Goal: Check status: Check status

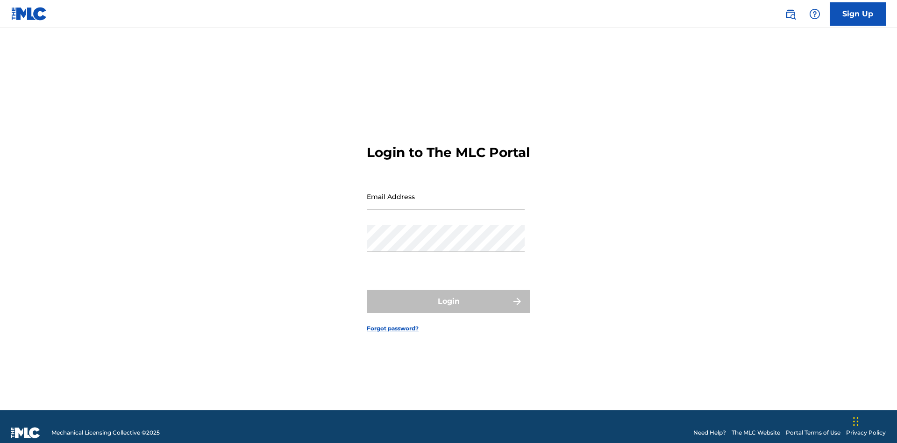
scroll to position [12, 0]
click at [446, 192] on input "Email Address" at bounding box center [446, 196] width 158 height 27
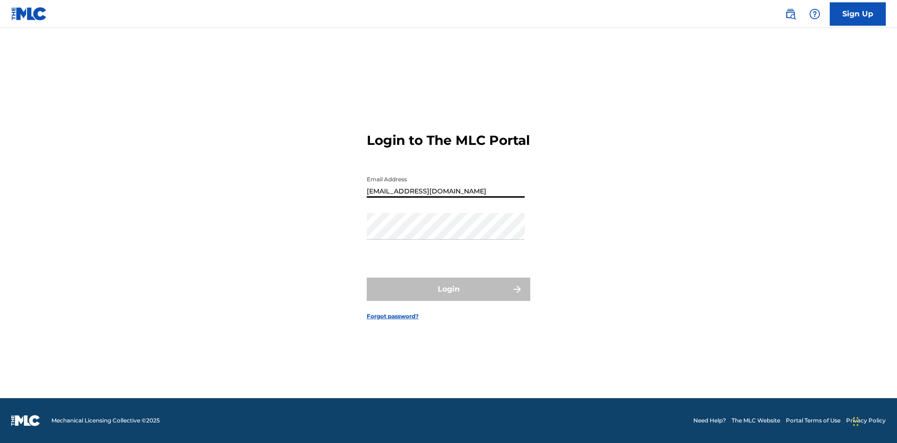
type input "[EMAIL_ADDRESS][DOMAIN_NAME]"
click at [449, 297] on button "Login" at bounding box center [449, 289] width 164 height 23
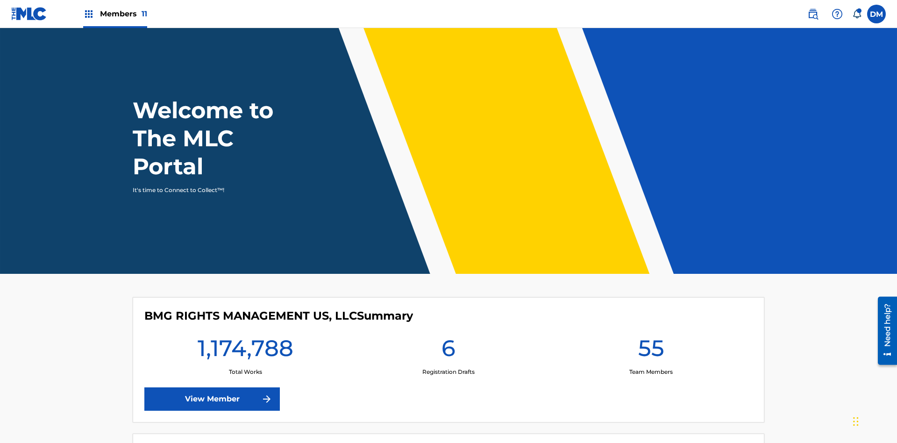
click at [115, 14] on span "Members 11" at bounding box center [123, 13] width 47 height 11
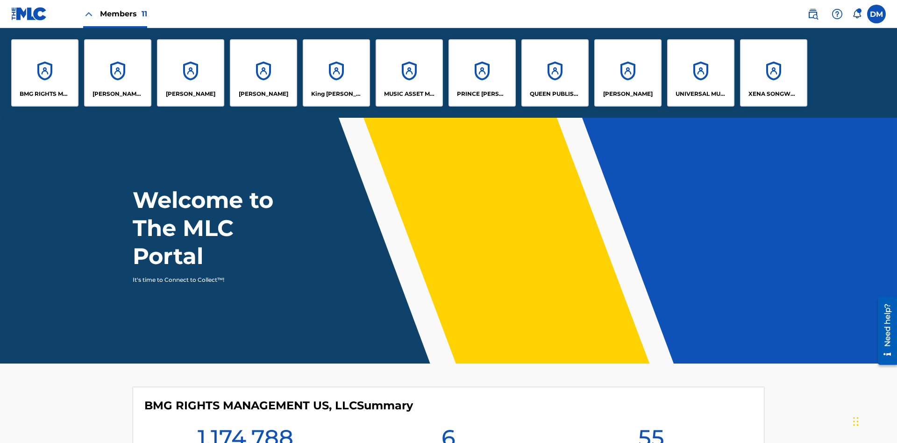
click at [701, 94] on p "UNIVERSAL MUSIC PUB GROUP" at bounding box center [701, 94] width 51 height 8
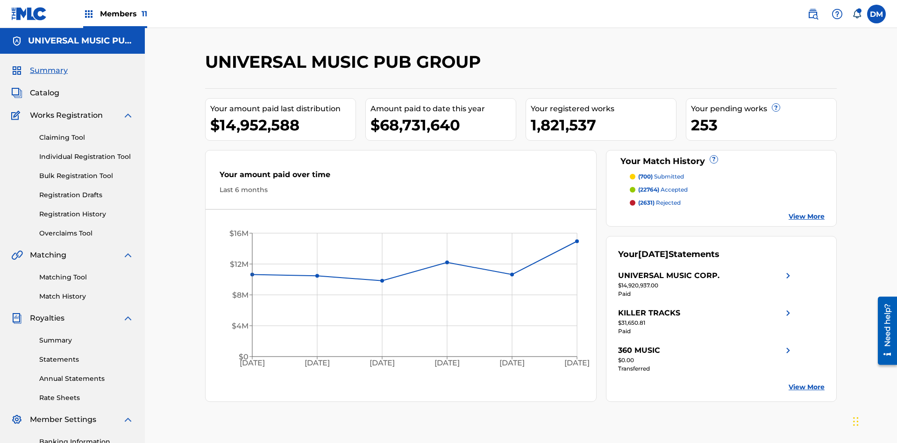
click at [86, 209] on link "Registration History" at bounding box center [86, 214] width 94 height 10
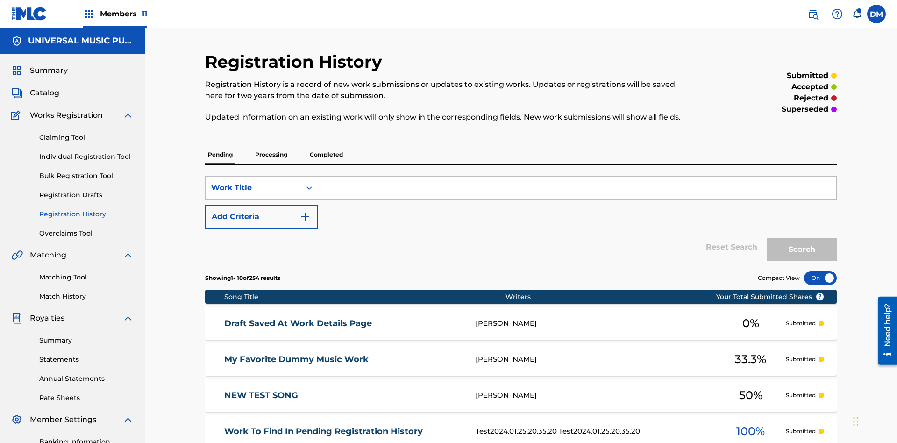
click at [326, 145] on p "Completed" at bounding box center [326, 155] width 39 height 20
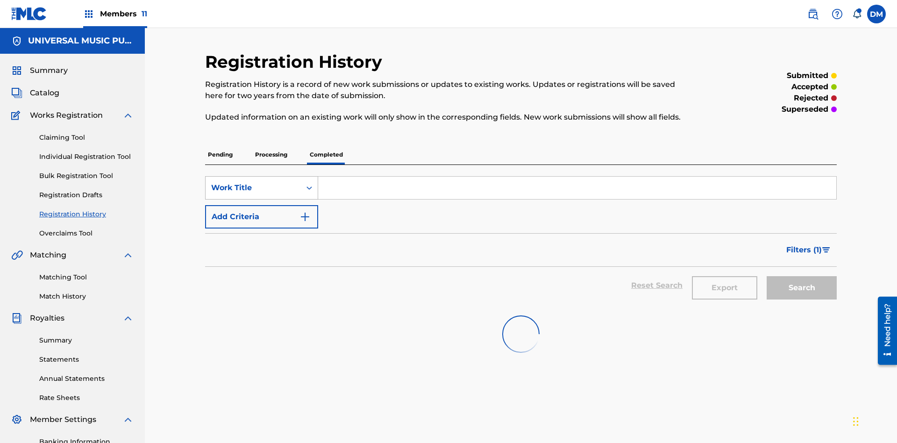
click at [253, 182] on div "Work Title" at bounding box center [253, 187] width 84 height 11
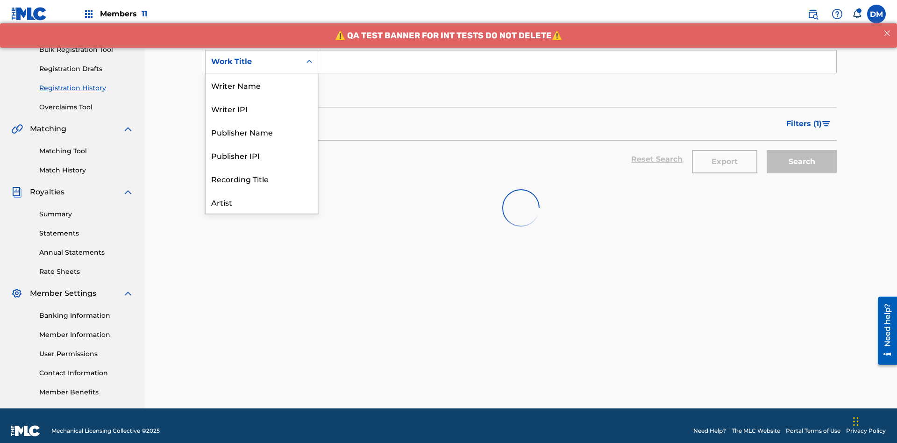
scroll to position [47, 0]
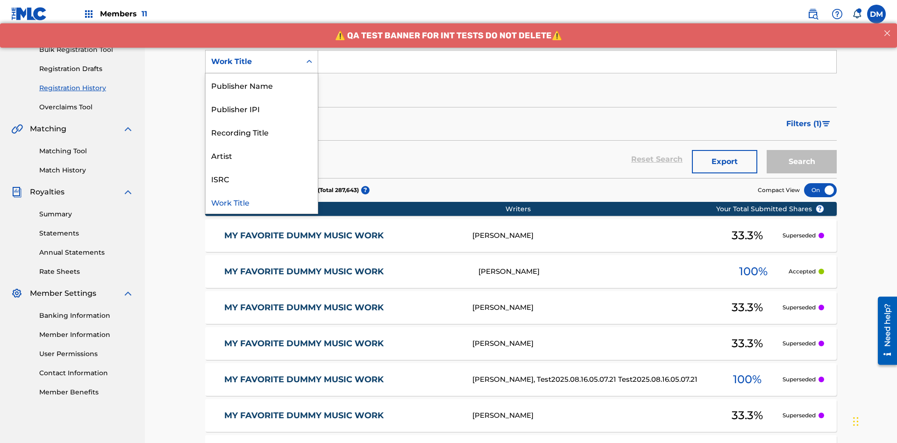
click at [262, 202] on div "Work Title" at bounding box center [262, 201] width 112 height 23
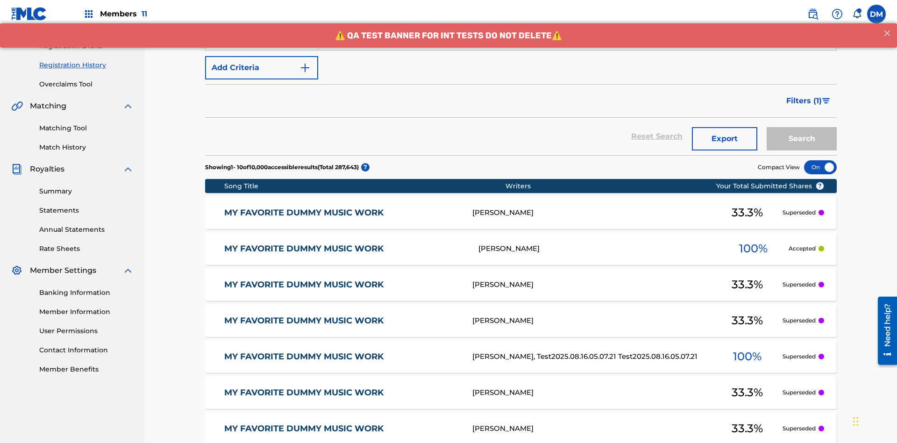
click at [262, 68] on button "Add Criteria" at bounding box center [261, 67] width 113 height 23
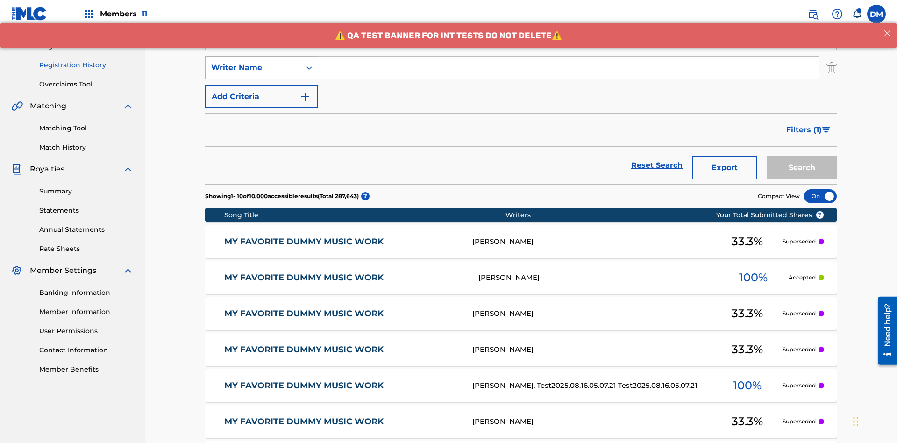
click at [253, 62] on div "Writer Name" at bounding box center [253, 67] width 84 height 11
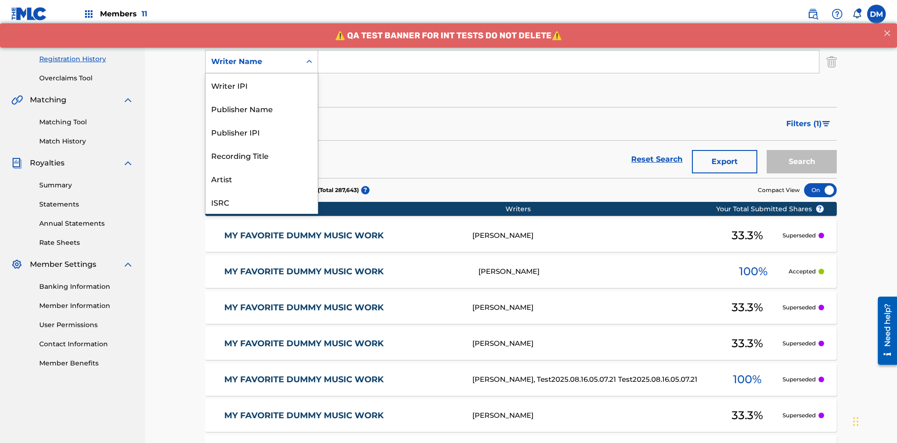
scroll to position [23, 0]
click at [262, 132] on div "Recording Title" at bounding box center [262, 131] width 112 height 23
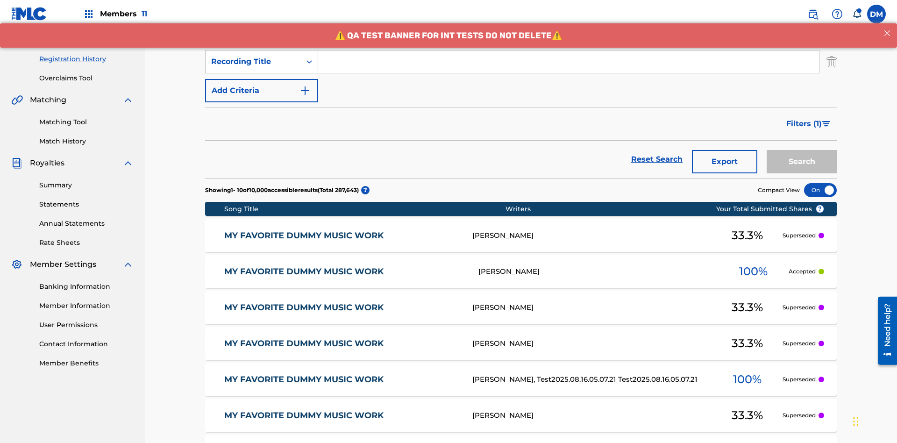
click at [262, 79] on button "Add Criteria" at bounding box center [261, 90] width 113 height 23
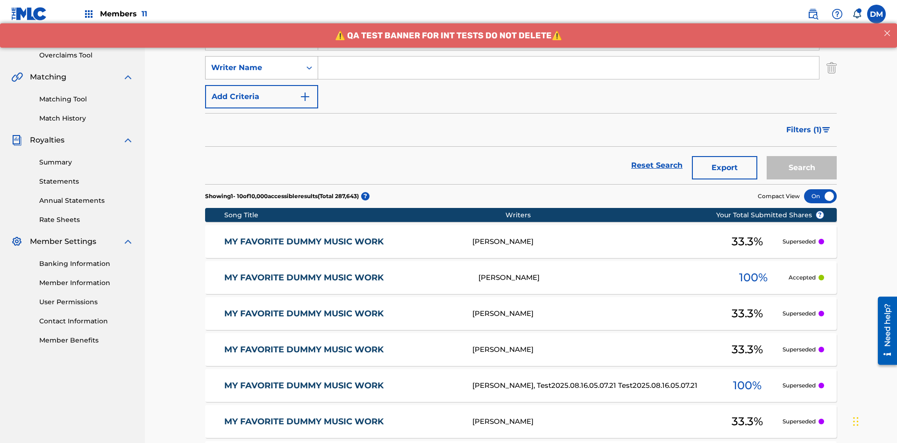
click at [253, 62] on div "Writer Name" at bounding box center [253, 67] width 84 height 11
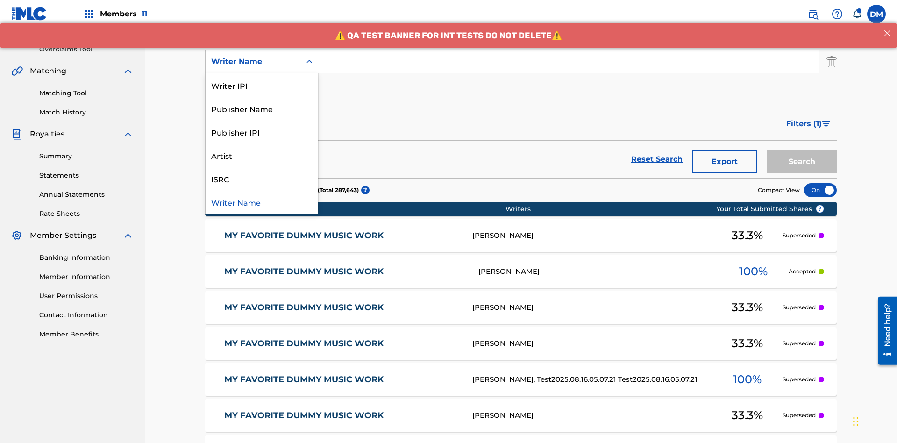
click at [262, 179] on div "ISRC" at bounding box center [262, 178] width 112 height 23
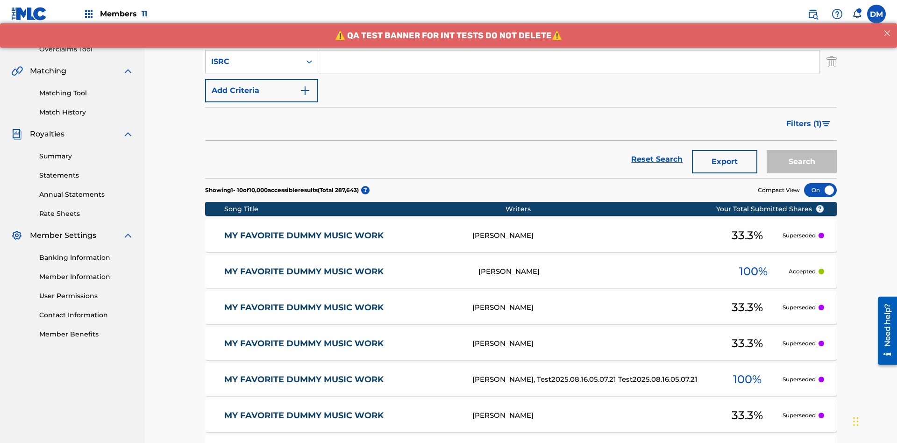
click at [262, 79] on button "Add Criteria" at bounding box center [261, 90] width 113 height 23
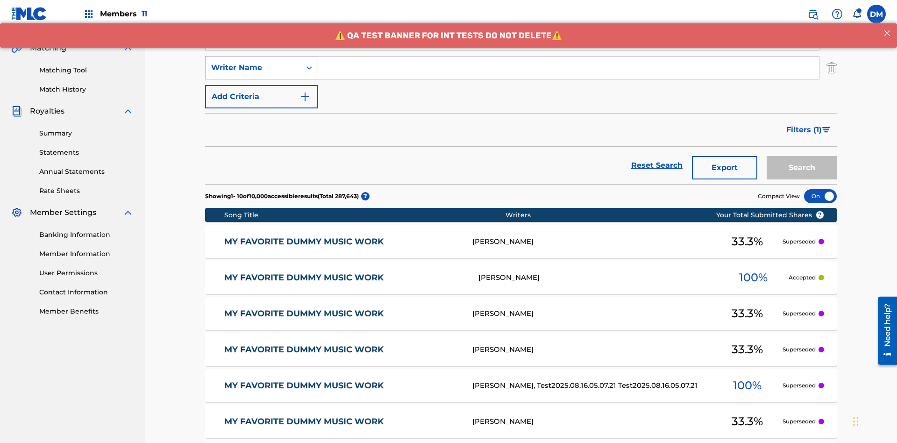
click at [253, 62] on div "Writer Name" at bounding box center [253, 67] width 84 height 11
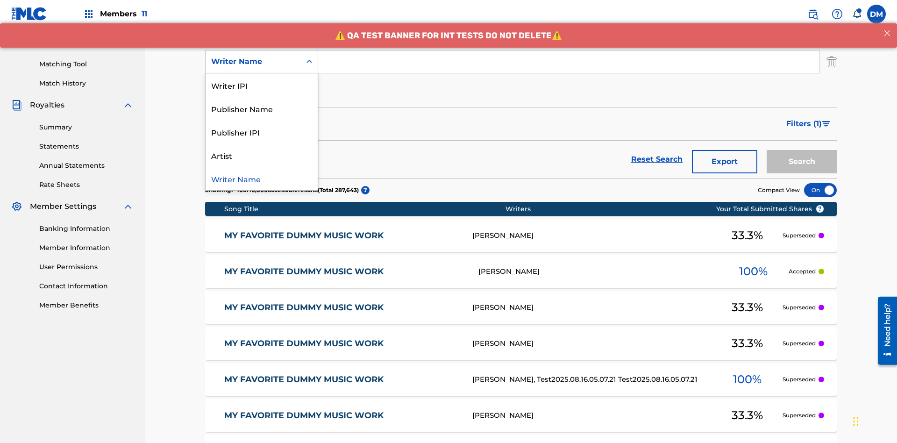
click at [262, 179] on div "Writer Name" at bounding box center [262, 178] width 112 height 23
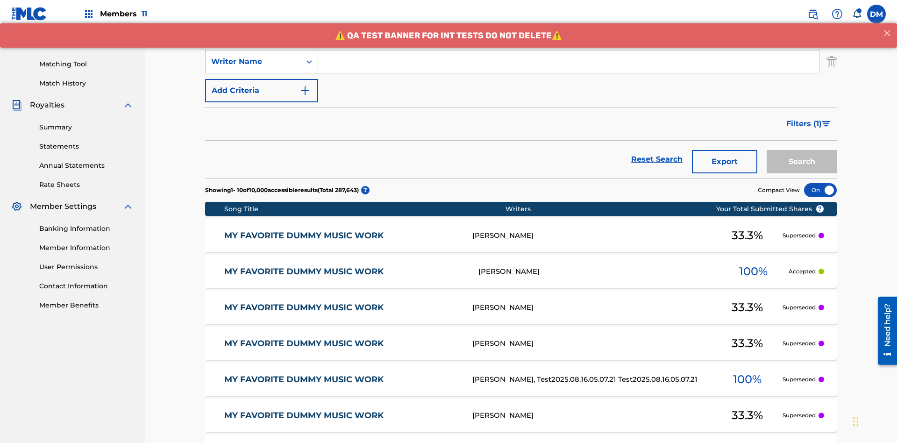
click at [262, 79] on button "Add Criteria" at bounding box center [261, 90] width 113 height 23
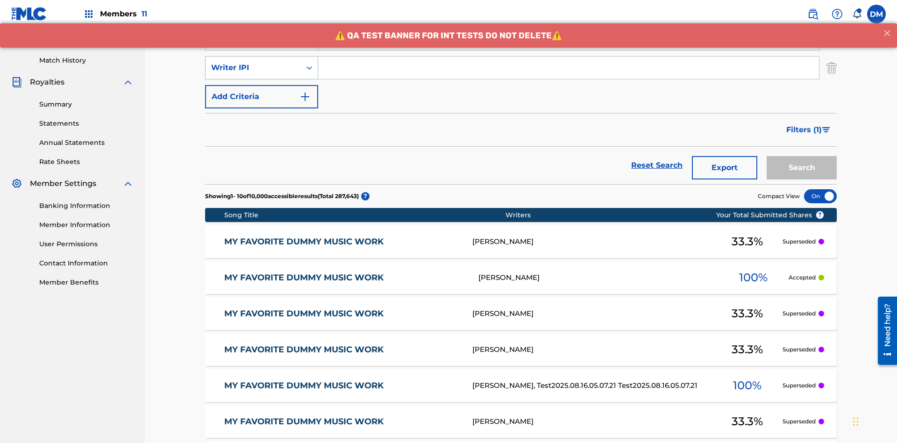
click at [253, 62] on div "Writer IPI" at bounding box center [253, 67] width 84 height 11
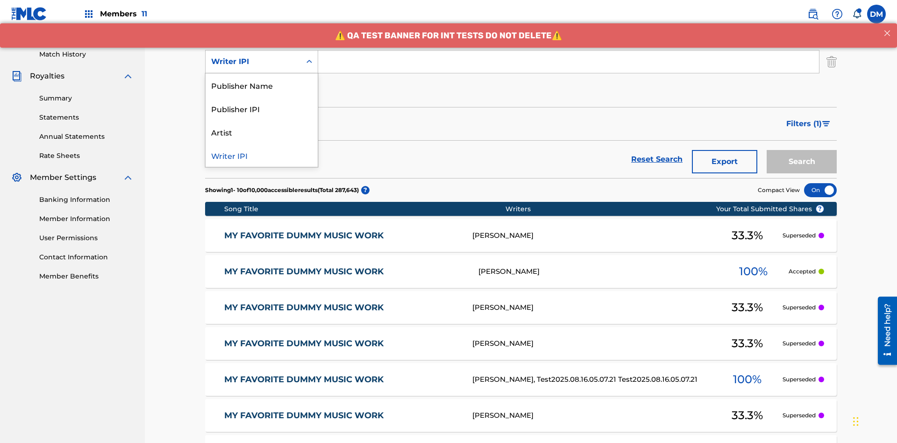
click at [262, 85] on div "Publisher Name" at bounding box center [262, 84] width 112 height 23
click at [262, 79] on button "Add Criteria" at bounding box center [261, 90] width 113 height 23
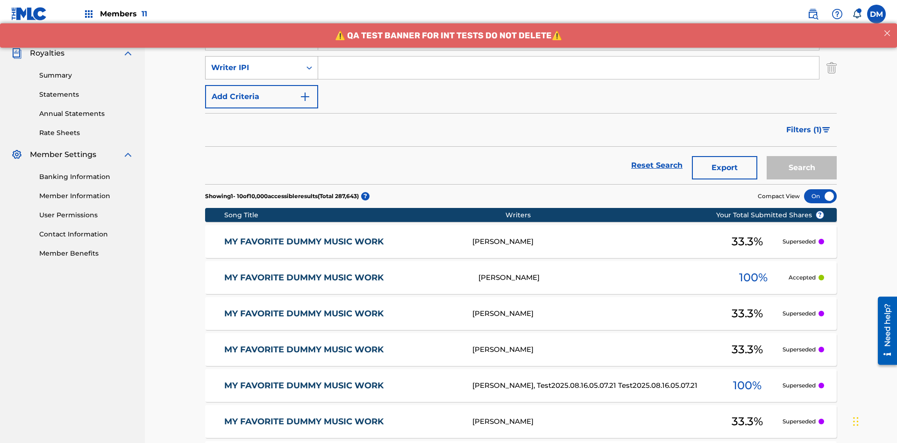
click at [253, 62] on div "Writer IPI" at bounding box center [253, 67] width 84 height 11
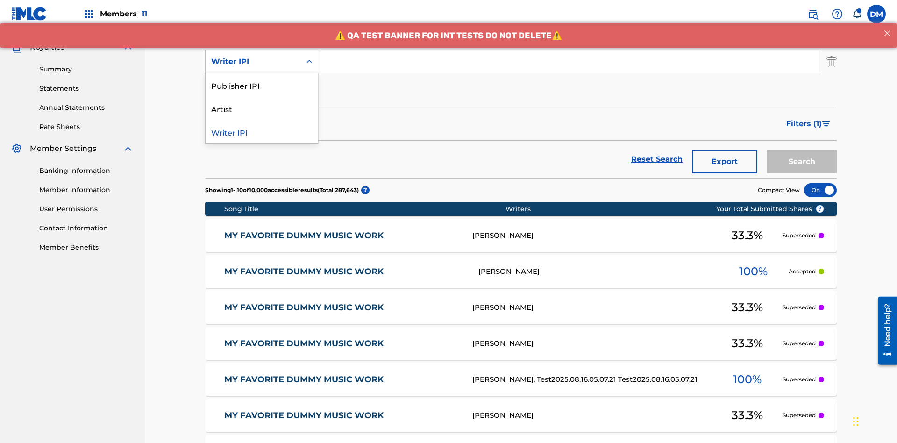
click at [262, 85] on div "Publisher IPI" at bounding box center [262, 84] width 112 height 23
click at [262, 79] on button "Add Criteria" at bounding box center [261, 90] width 113 height 23
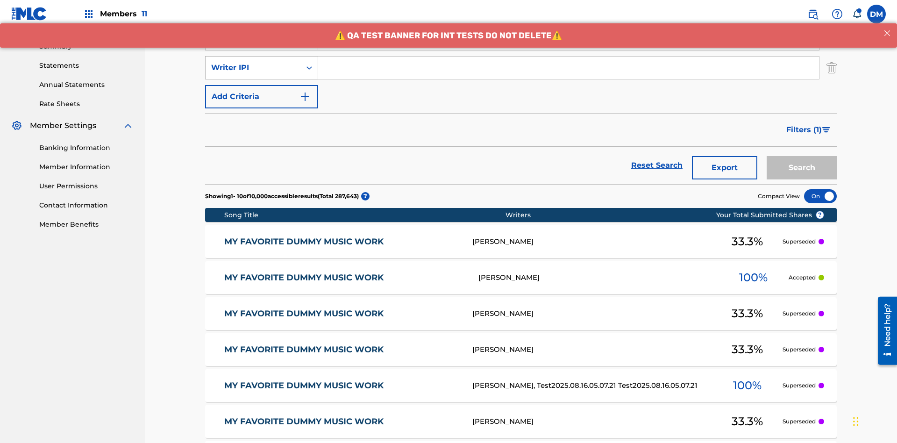
click at [253, 62] on div "Writer IPI" at bounding box center [253, 67] width 84 height 11
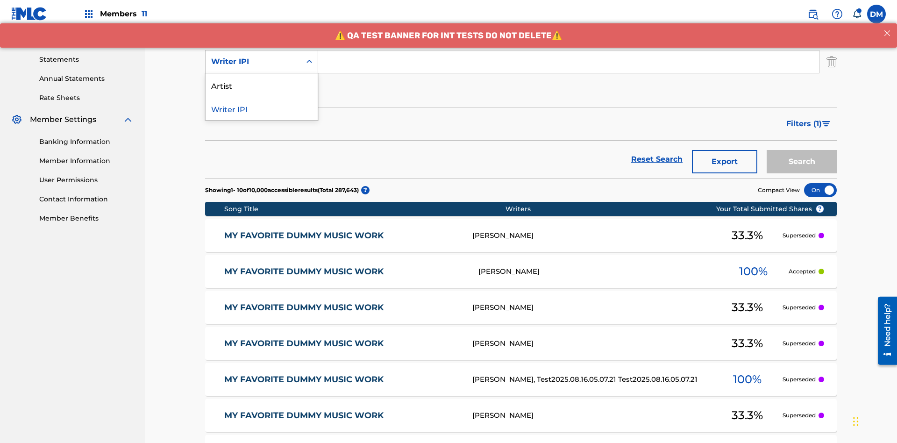
click at [262, 85] on div "Artist" at bounding box center [262, 84] width 112 height 23
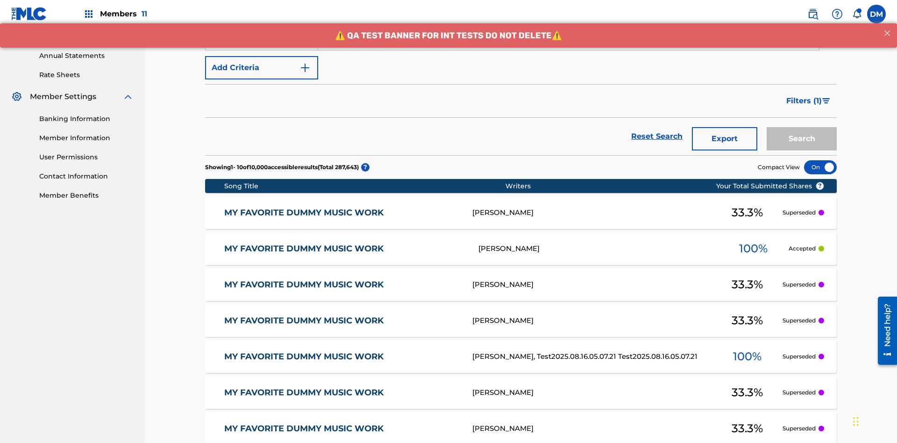
click at [262, 68] on button "Add Criteria" at bounding box center [261, 67] width 113 height 23
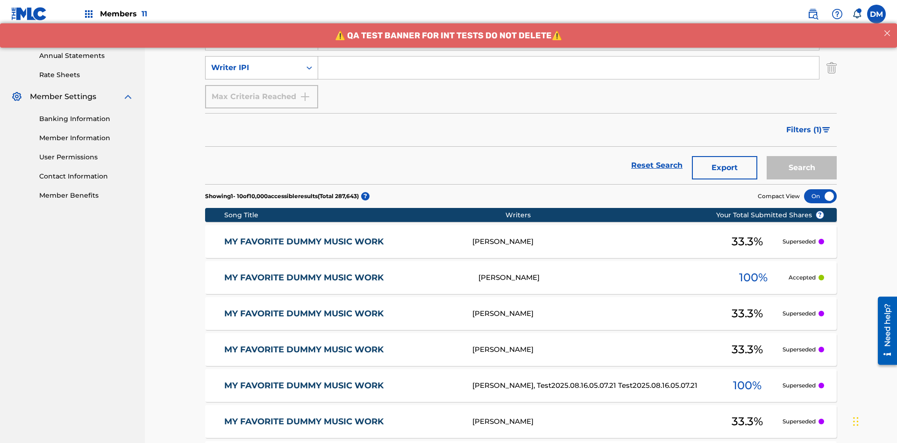
click at [253, 62] on div "Writer IPI" at bounding box center [253, 67] width 84 height 11
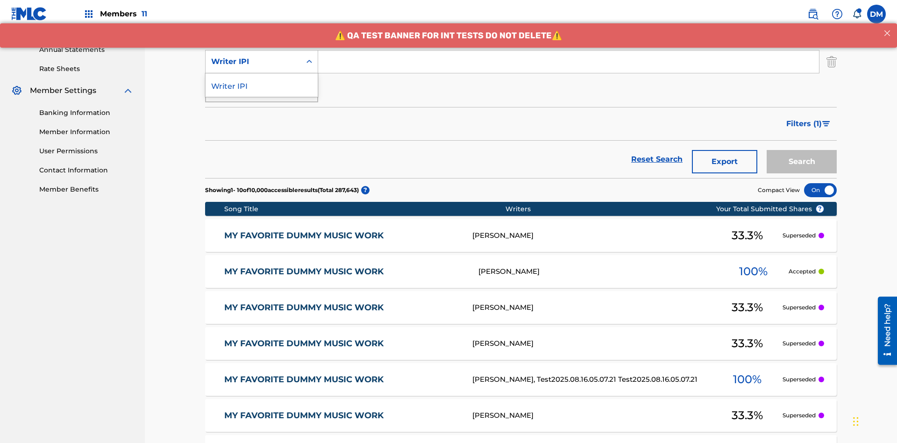
click at [262, 85] on div "Writer IPI" at bounding box center [262, 84] width 112 height 23
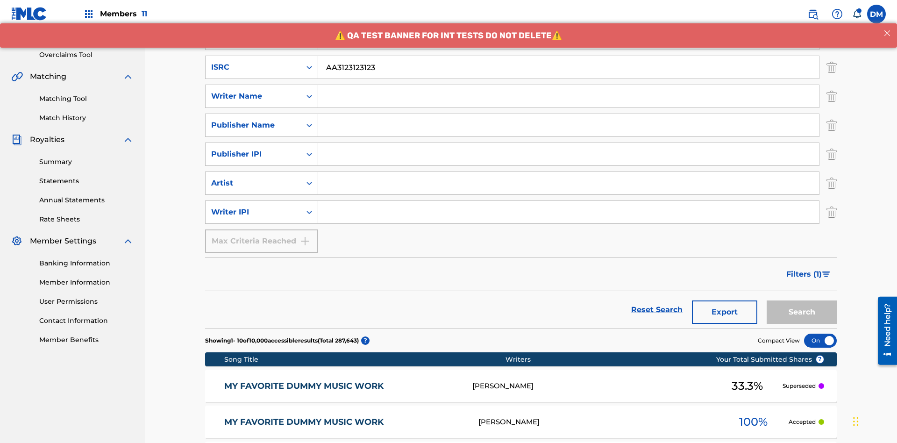
type input "AA3123123123"
click at [577, 21] on input "Search Form" at bounding box center [577, 9] width 518 height 22
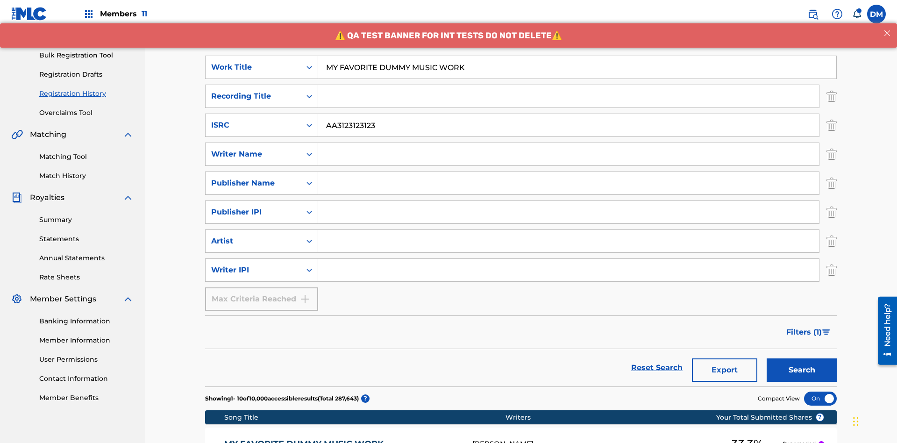
type input "MY FAVORITE DUMMY MUSIC WORK"
click at [569, 143] on input "Search Form" at bounding box center [568, 154] width 501 height 22
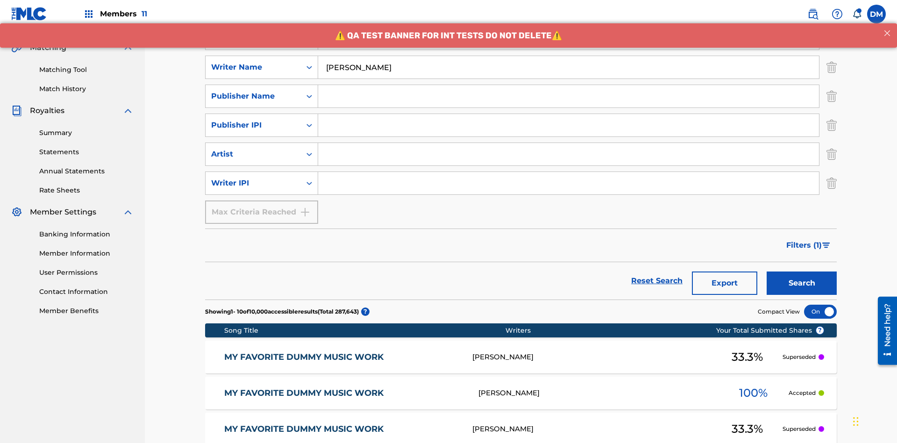
type input "[PERSON_NAME]"
click at [569, 172] on input "Search Form" at bounding box center [568, 183] width 501 height 22
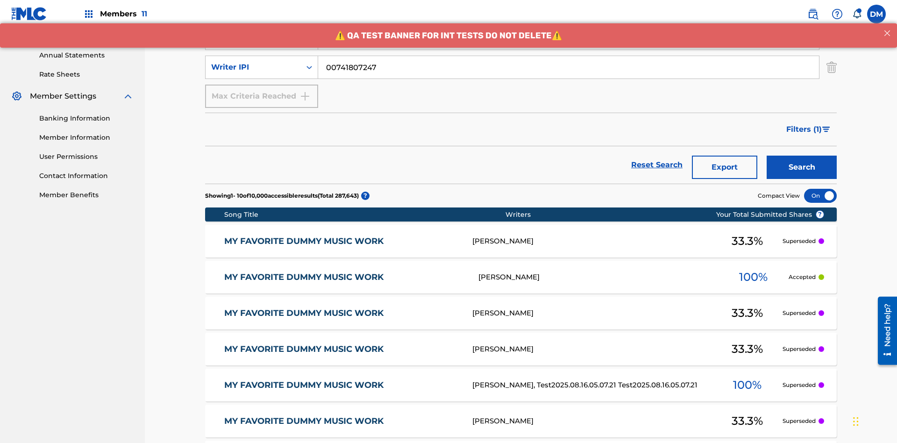
type input "00741807247"
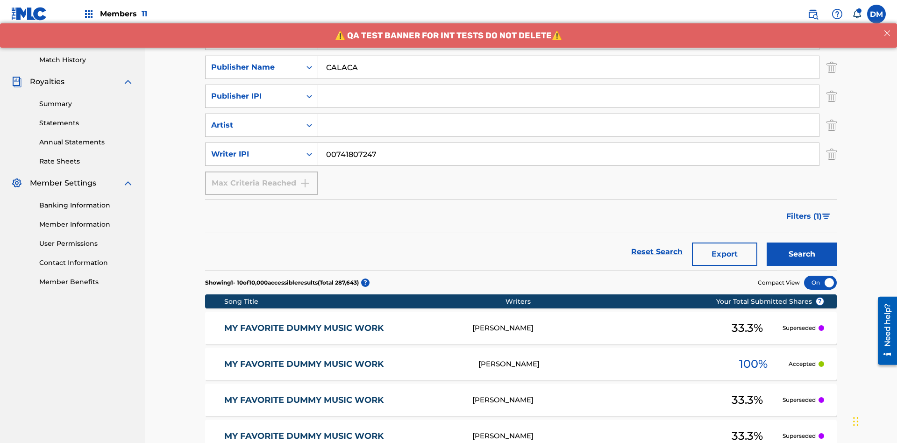
type input "CALACA"
click at [569, 85] on input "Search Form" at bounding box center [568, 96] width 501 height 22
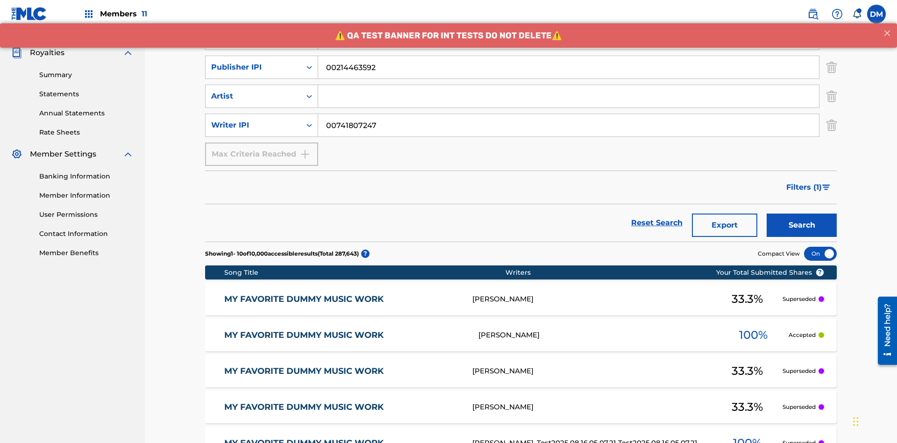
type input "00214463592"
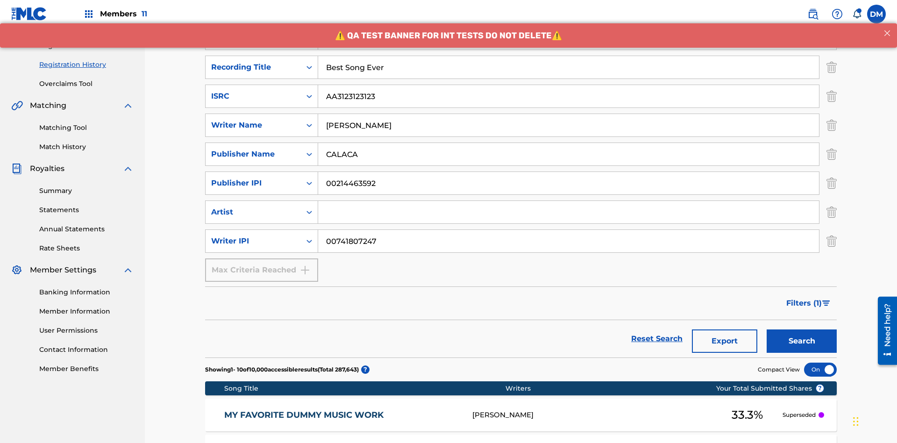
type input "Best Song Ever"
click at [569, 201] on input "Search Form" at bounding box center [568, 212] width 501 height 22
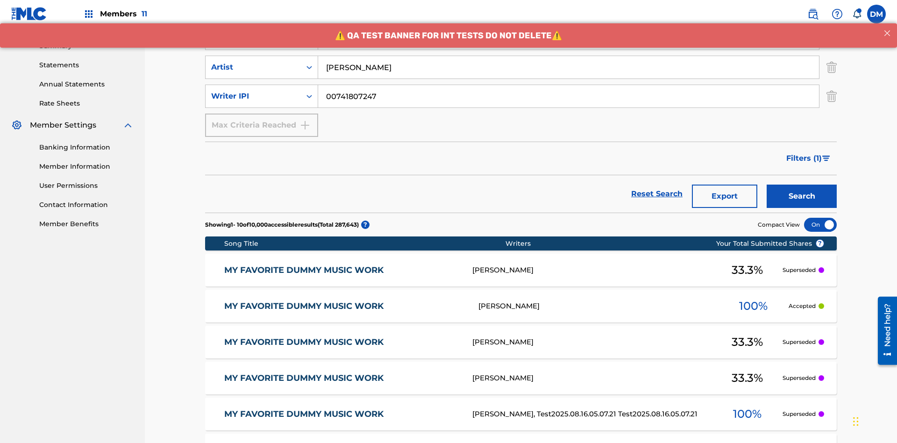
type input "[PERSON_NAME]"
click at [802, 185] on button "Search" at bounding box center [802, 196] width 70 height 23
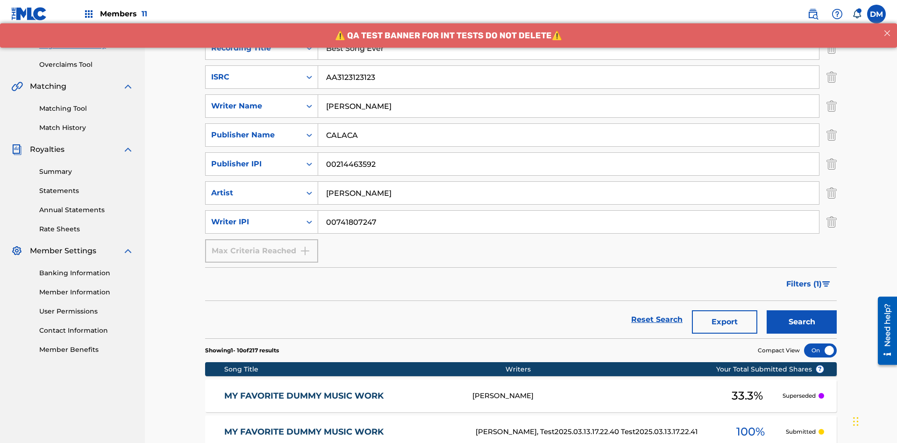
click at [821, 344] on div at bounding box center [820, 351] width 33 height 14
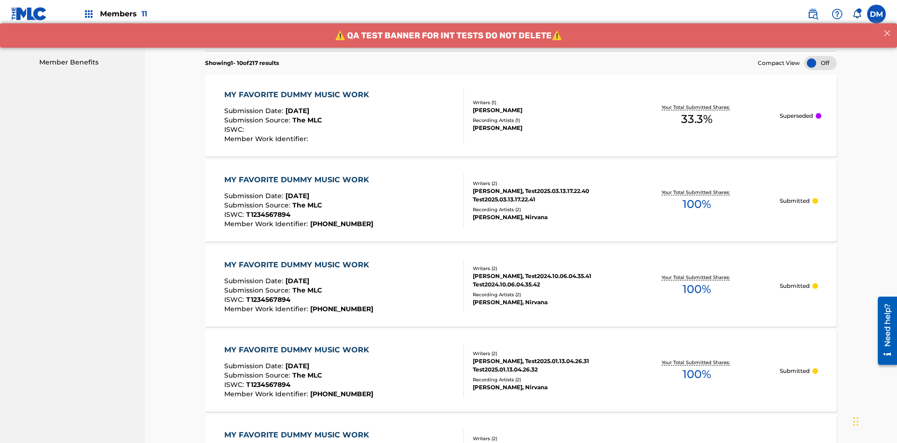
click at [298, 89] on div "MY FAVORITE DUMMY MUSIC WORK" at bounding box center [299, 94] width 150 height 11
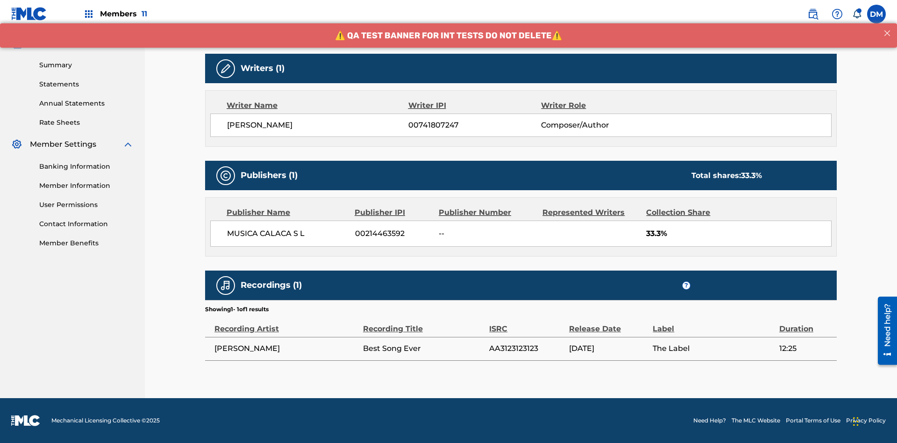
scroll to position [66, 0]
